Goal: Task Accomplishment & Management: Complete application form

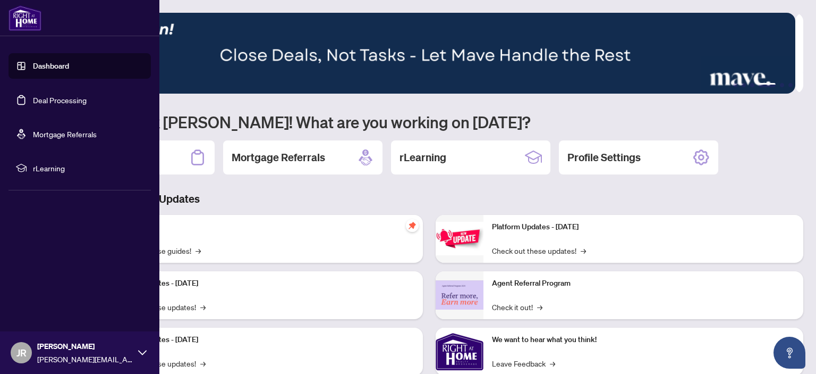
click at [33, 95] on link "Deal Processing" at bounding box center [60, 100] width 54 height 10
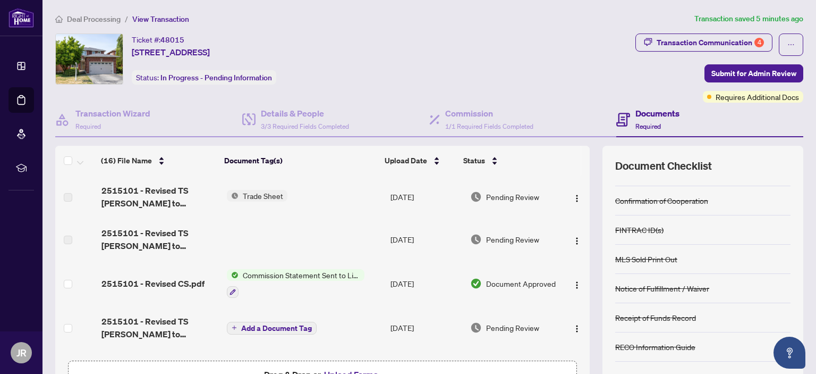
click at [653, 130] on div "Documents Required" at bounding box center [658, 119] width 44 height 25
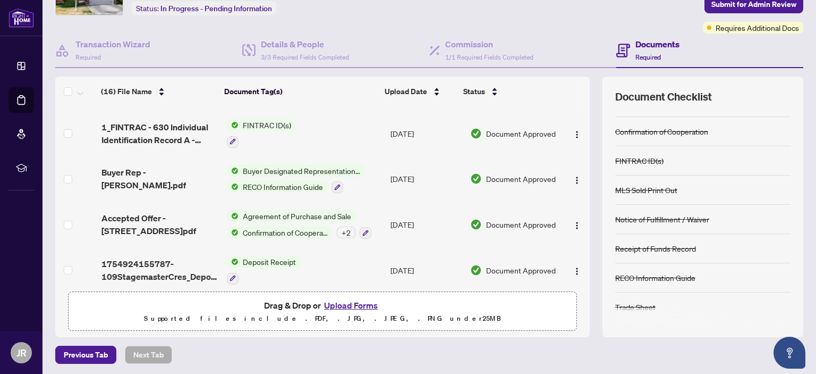
scroll to position [68, 0]
click at [346, 302] on button "Upload Forms" at bounding box center [351, 306] width 60 height 14
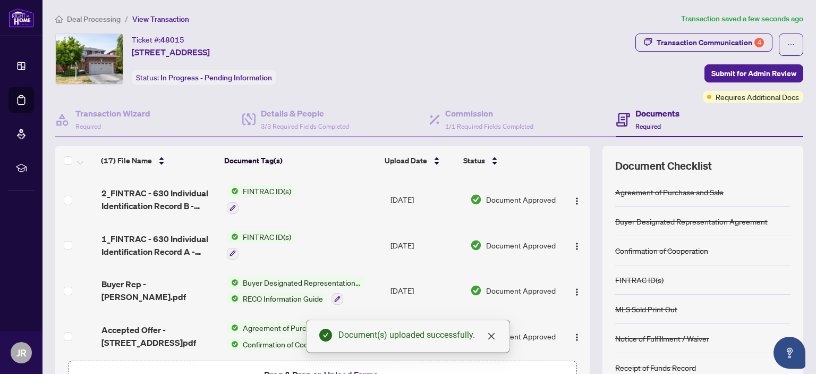
scroll to position [0, 0]
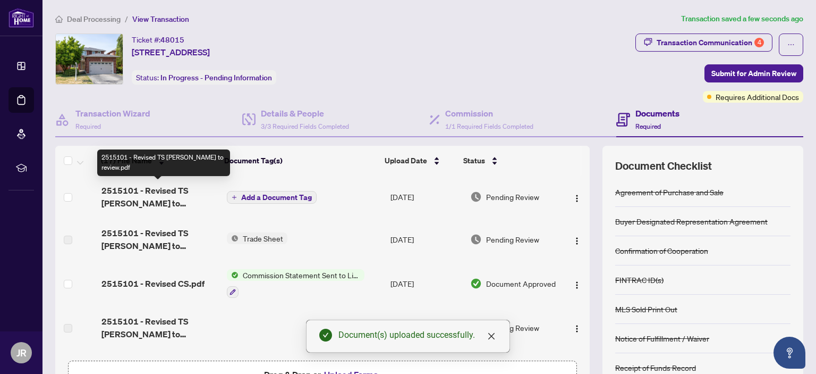
click at [139, 189] on span "2515101 - Revised TS [PERSON_NAME] to review.pdf" at bounding box center [159, 197] width 116 height 26
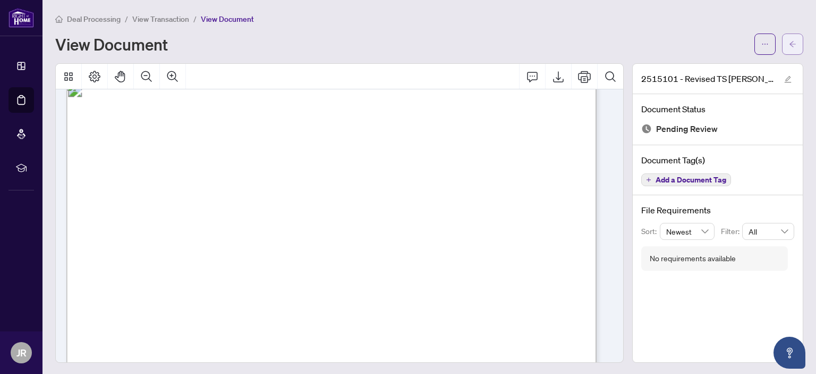
scroll to position [19, 0]
click at [791, 42] on button "button" at bounding box center [792, 43] width 21 height 21
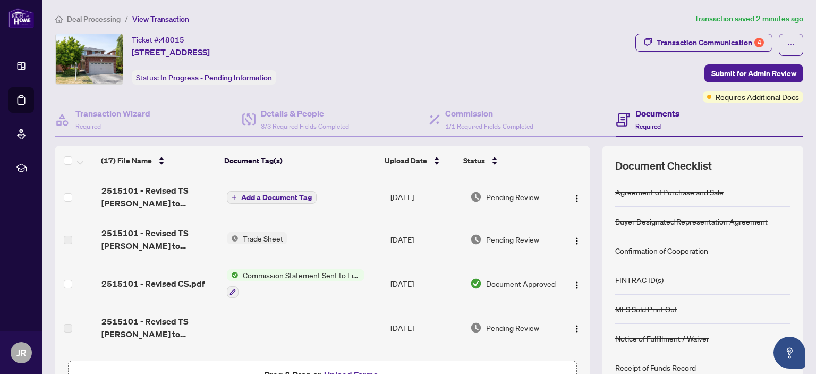
click at [281, 197] on span "Add a Document Tag" at bounding box center [276, 196] width 71 height 7
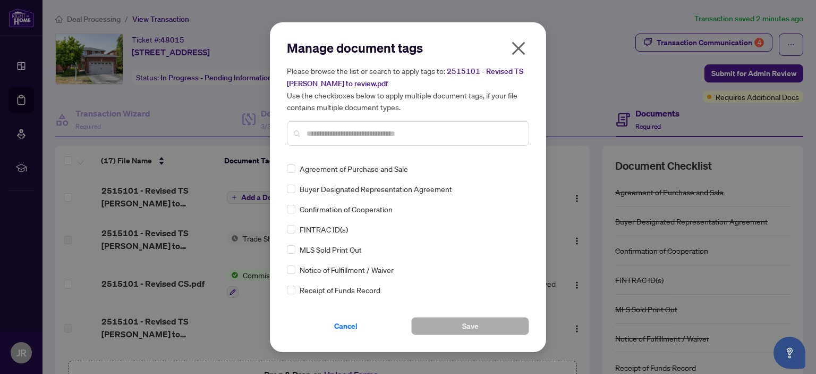
click at [340, 133] on input "text" at bounding box center [414, 134] width 214 height 12
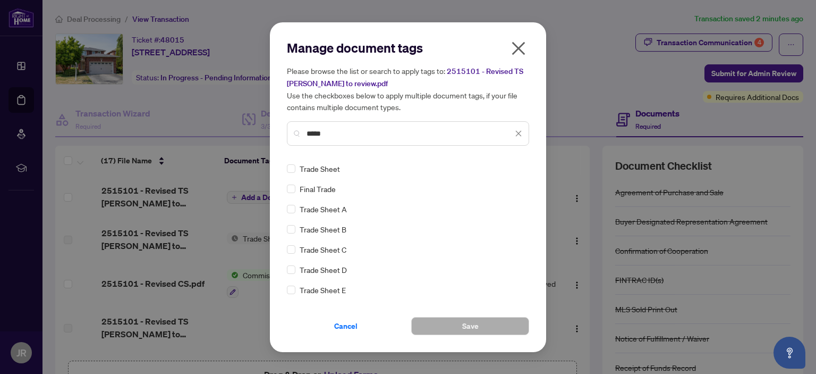
type input "*****"
click at [478, 325] on button "Save" at bounding box center [470, 326] width 118 height 18
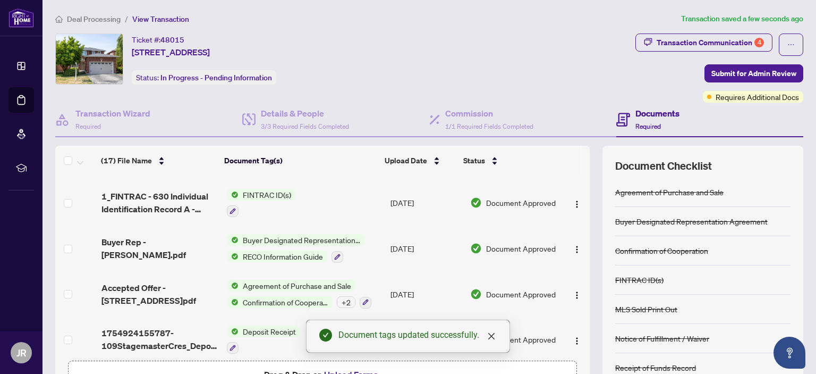
scroll to position [70, 0]
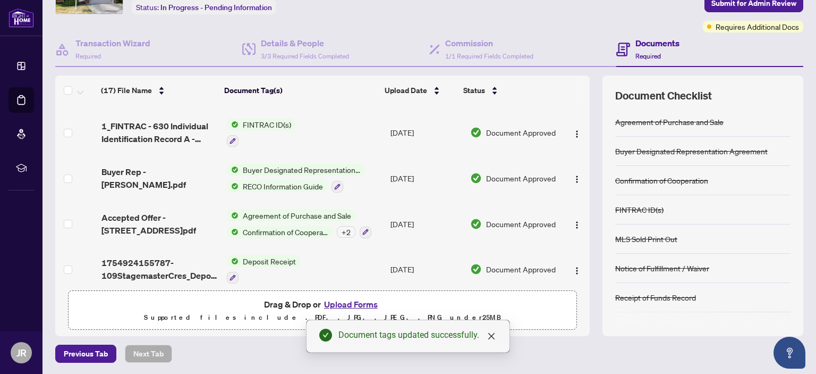
click at [346, 302] on button "Upload Forms" at bounding box center [351, 304] width 60 height 14
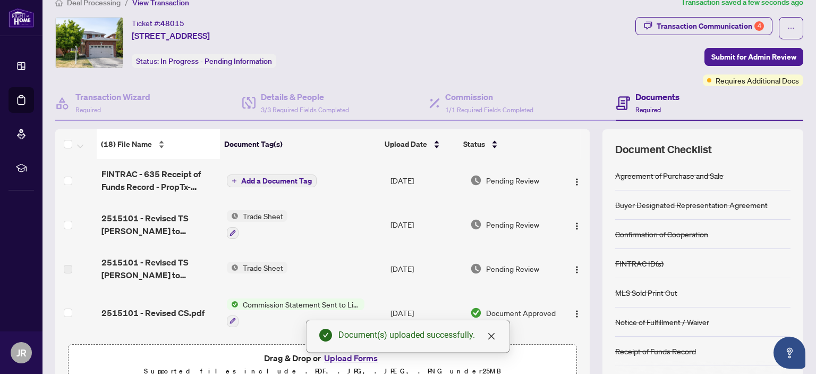
scroll to position [0, 0]
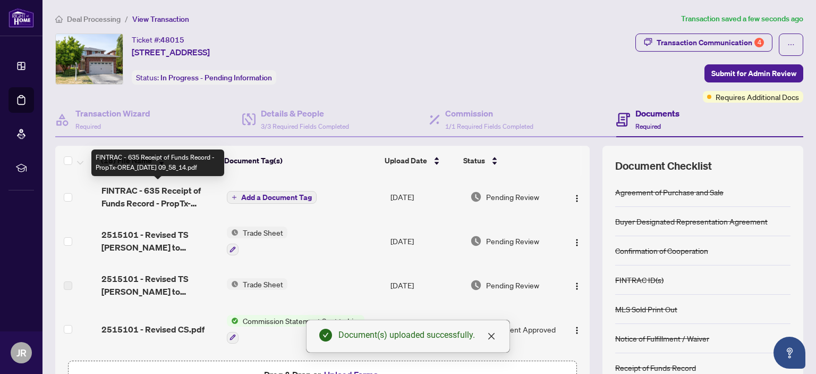
click at [164, 204] on span "FINTRAC - 635 Receipt of Funds Record - PropTx-OREA_[DATE] 09_58_14.pdf" at bounding box center [159, 197] width 116 height 26
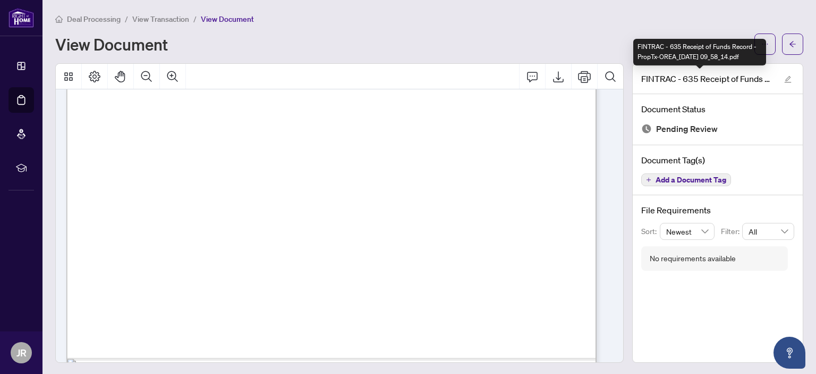
scroll to position [386, 0]
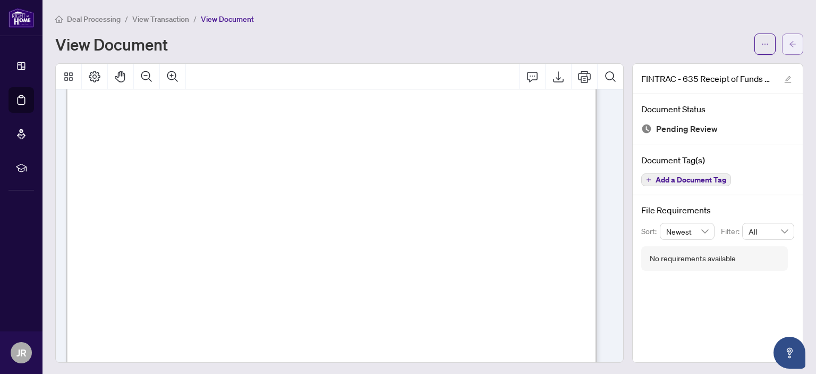
click at [791, 42] on button "button" at bounding box center [792, 43] width 21 height 21
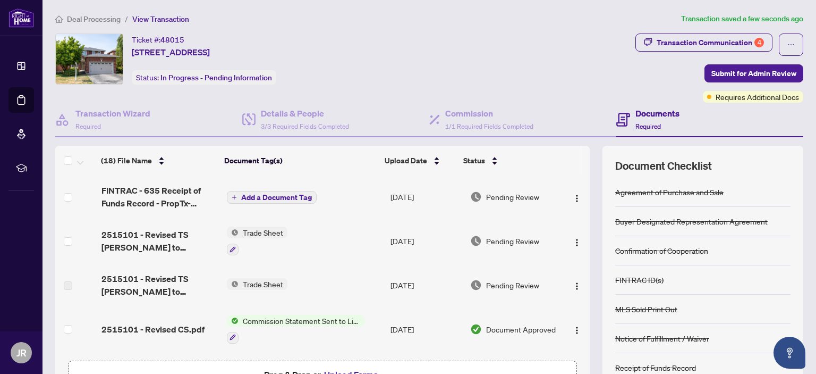
click at [276, 194] on span "Add a Document Tag" at bounding box center [276, 196] width 71 height 7
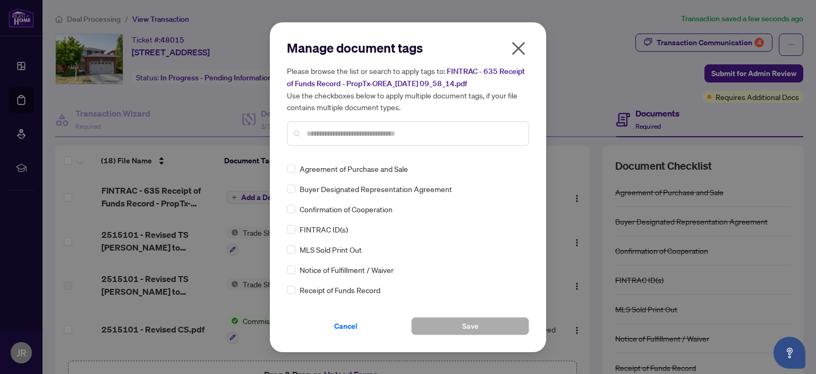
click at [366, 132] on input "text" at bounding box center [414, 134] width 214 height 12
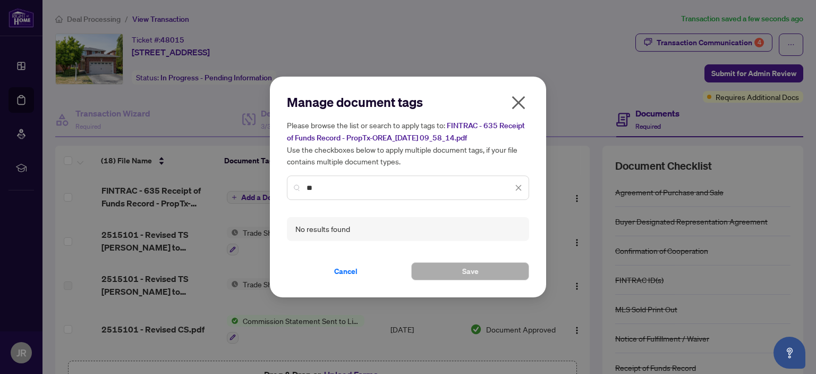
type input "*"
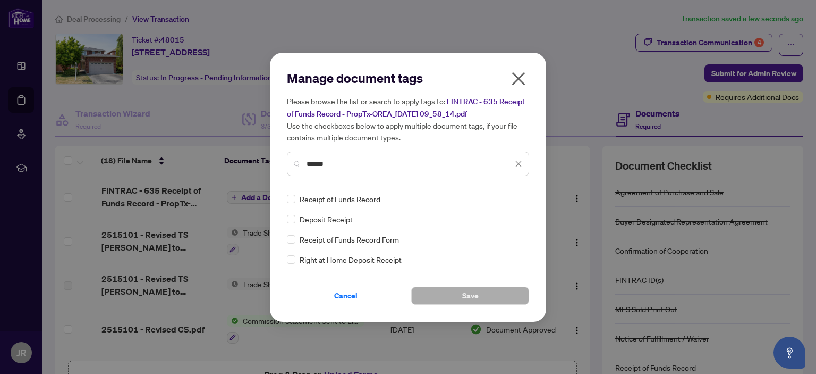
type input "******"
click at [474, 292] on span "Save" at bounding box center [470, 295] width 16 height 17
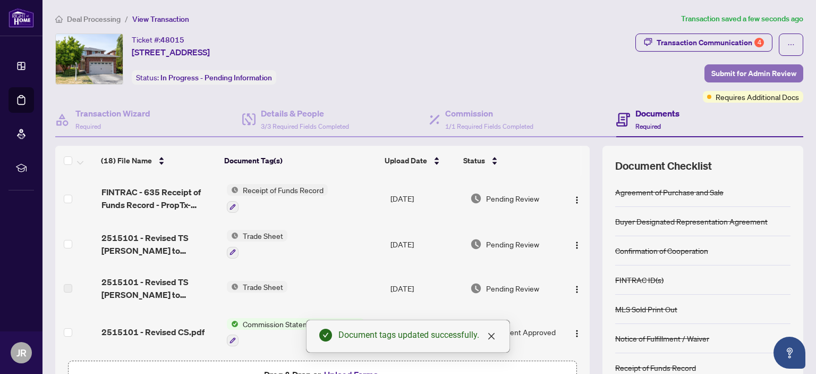
click at [738, 73] on span "Submit for Admin Review" at bounding box center [754, 73] width 85 height 17
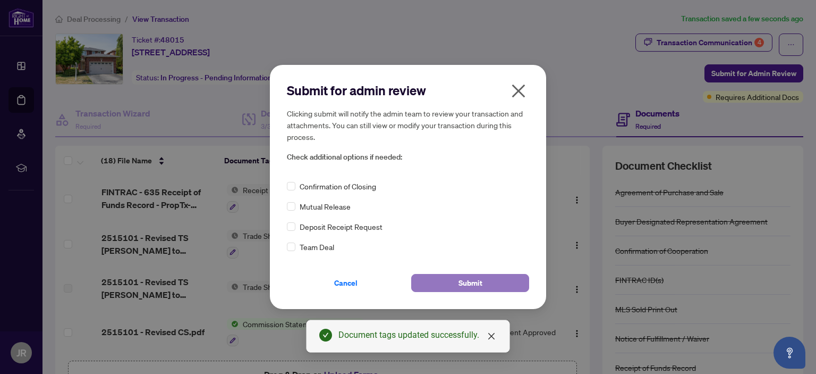
click at [451, 284] on button "Submit" at bounding box center [470, 283] width 118 height 18
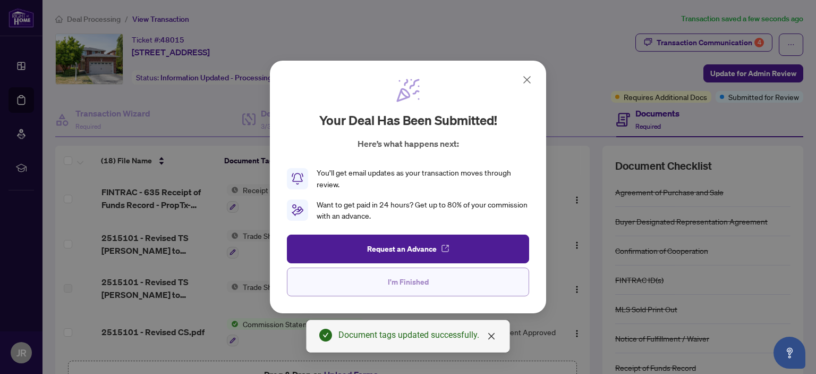
click at [445, 282] on button "I'm Finished" at bounding box center [408, 281] width 242 height 29
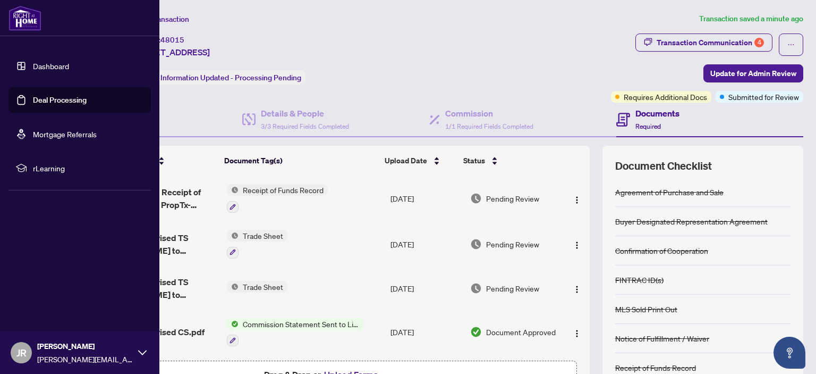
click at [48, 61] on link "Dashboard" at bounding box center [51, 66] width 36 height 10
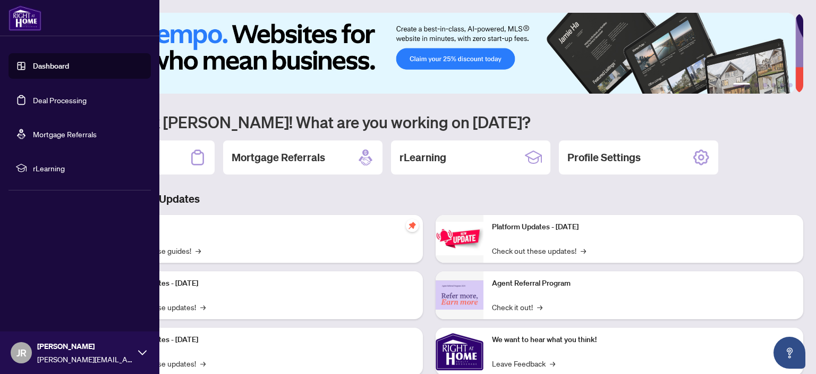
click at [33, 95] on link "Deal Processing" at bounding box center [60, 100] width 54 height 10
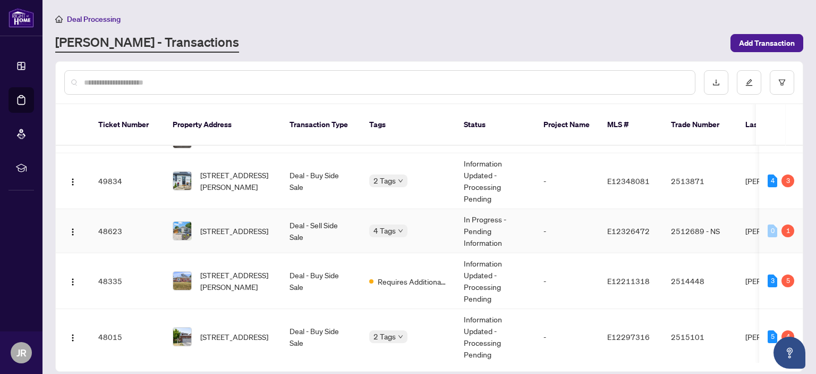
scroll to position [253, 0]
click at [325, 266] on td "Deal - Buy Side Sale" at bounding box center [321, 281] width 80 height 56
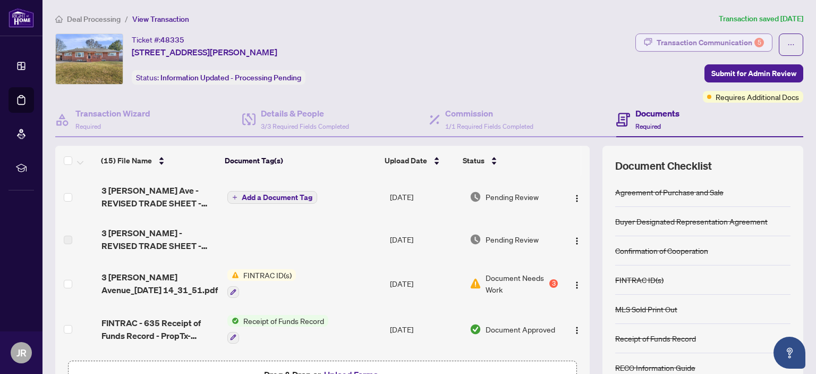
click at [681, 40] on div "Transaction Communication 5" at bounding box center [710, 42] width 107 height 17
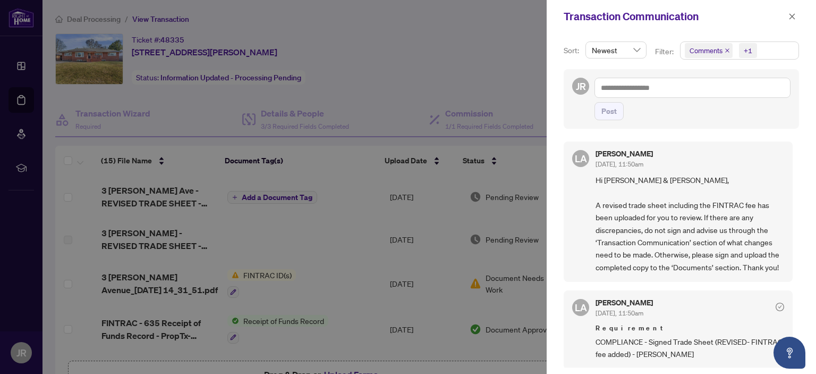
click at [439, 63] on div at bounding box center [408, 187] width 816 height 374
click at [473, 283] on div at bounding box center [408, 187] width 816 height 374
click at [793, 17] on icon "close" at bounding box center [793, 16] width 6 height 6
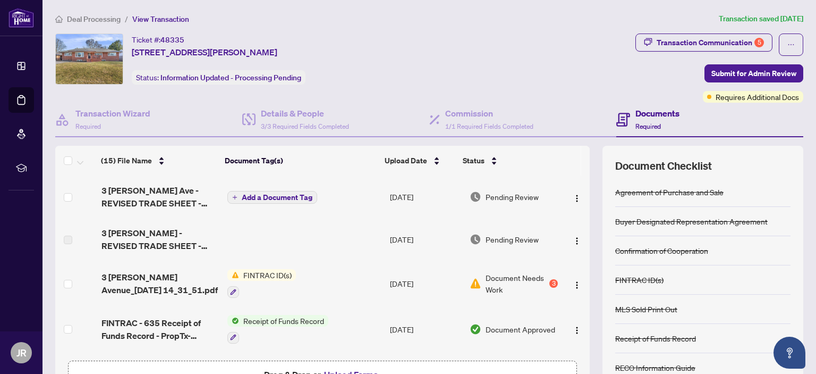
click at [497, 284] on span "Document Needs Work" at bounding box center [517, 283] width 62 height 23
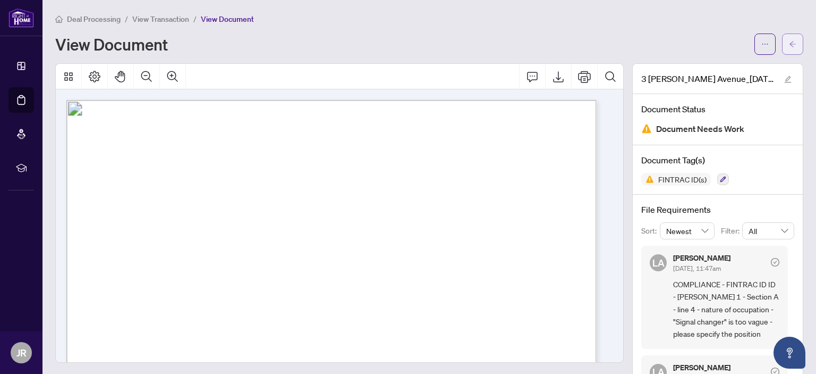
click at [789, 39] on span "button" at bounding box center [792, 44] width 7 height 17
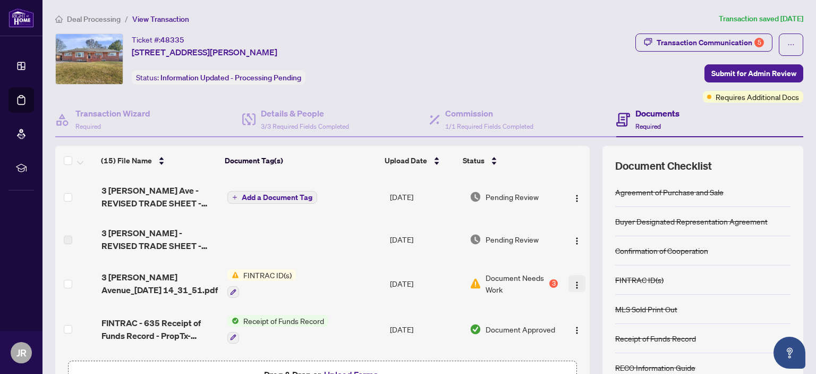
click at [573, 284] on img "button" at bounding box center [577, 285] width 9 height 9
